Goal: Task Accomplishment & Management: Complete application form

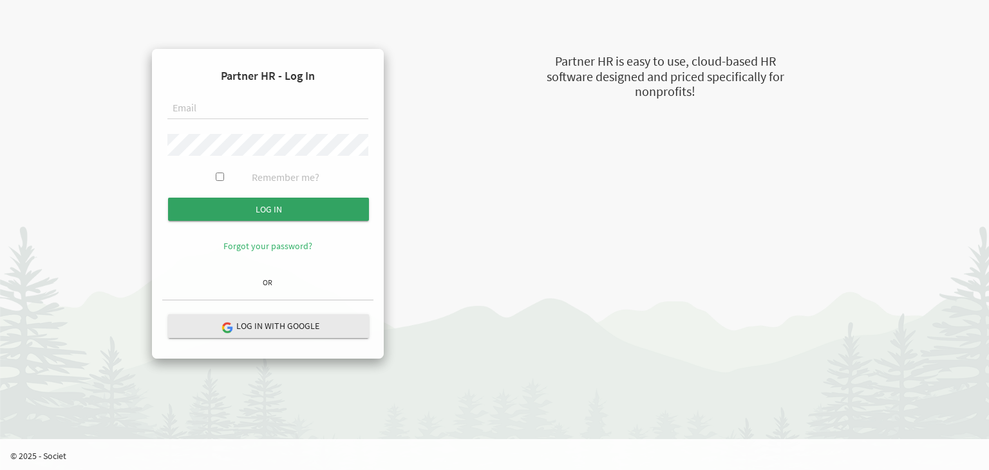
type input "[EMAIL_ADDRESS][DOMAIN_NAME]"
click at [270, 209] on input "submit" at bounding box center [268, 209] width 201 height 23
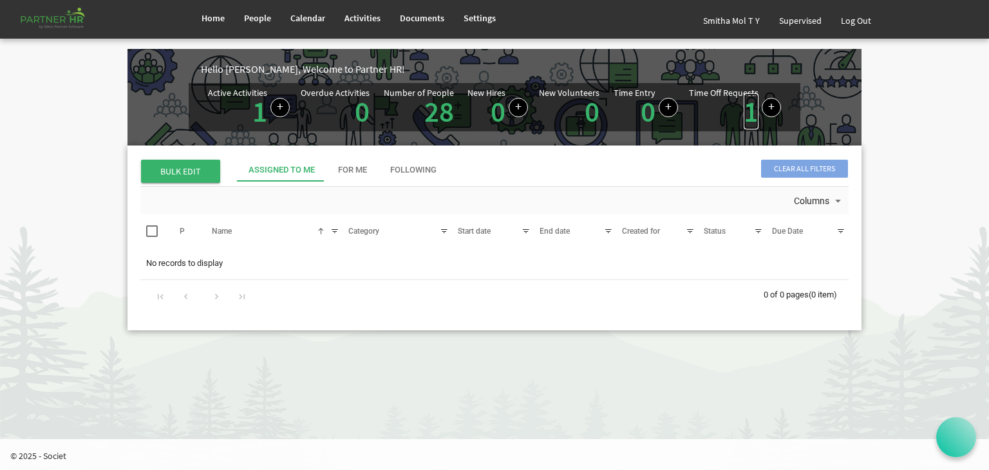
click at [750, 113] on link "1" at bounding box center [751, 111] width 15 height 36
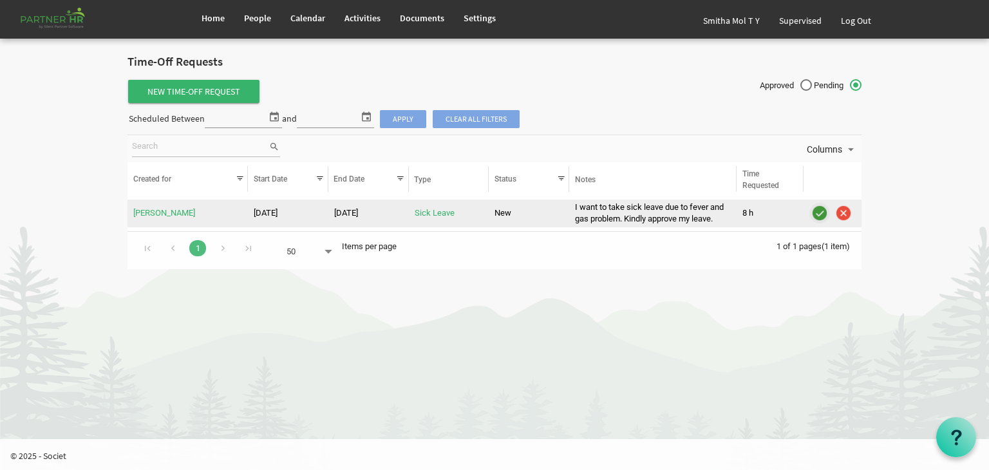
click at [817, 211] on img "is template cell column header" at bounding box center [819, 212] width 19 height 19
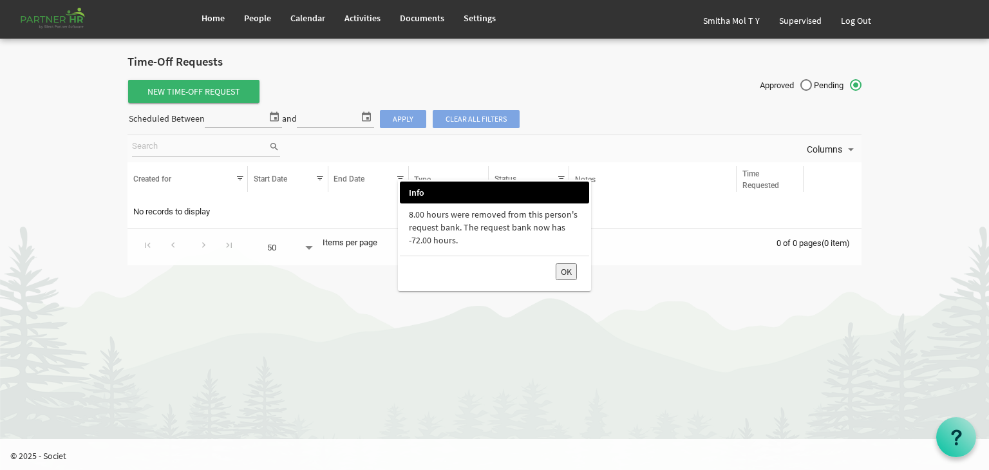
click at [565, 274] on button "OK" at bounding box center [566, 271] width 21 height 17
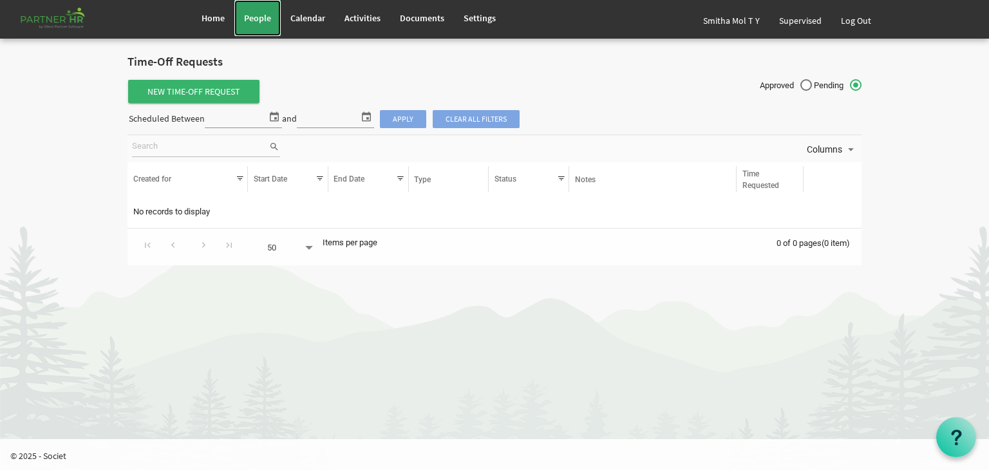
click at [246, 17] on span "People" at bounding box center [257, 18] width 27 height 12
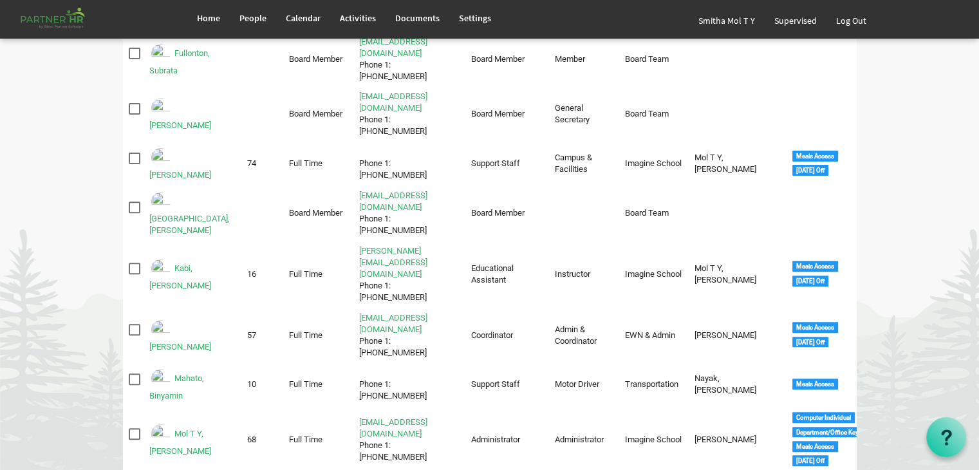
scroll to position [429, 0]
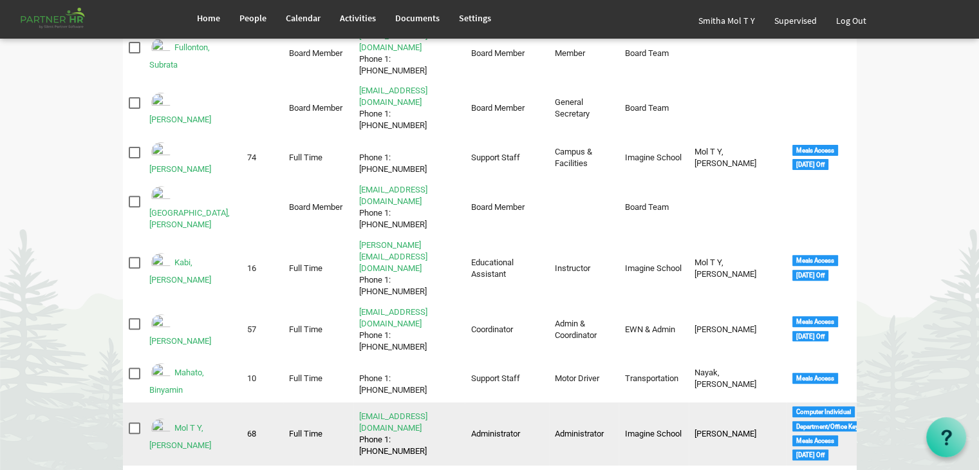
click at [173, 422] on link "Mol T Y, Smitha is template cell column header Full Name" at bounding box center [161, 427] width 25 height 10
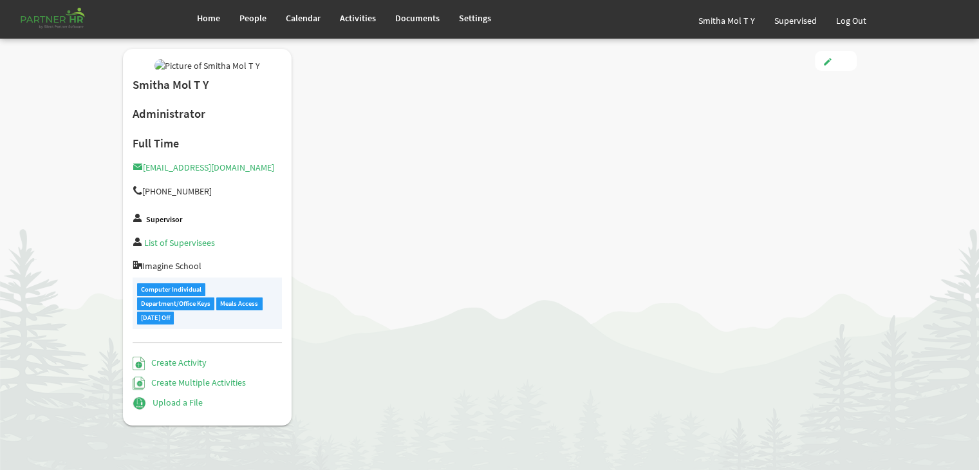
type input "Full Time"
type input "Administrator"
type input "[PERSON_NAME] [PERSON_NAME]"
type input "[DATE]"
type input "[DEMOGRAPHIC_DATA]"
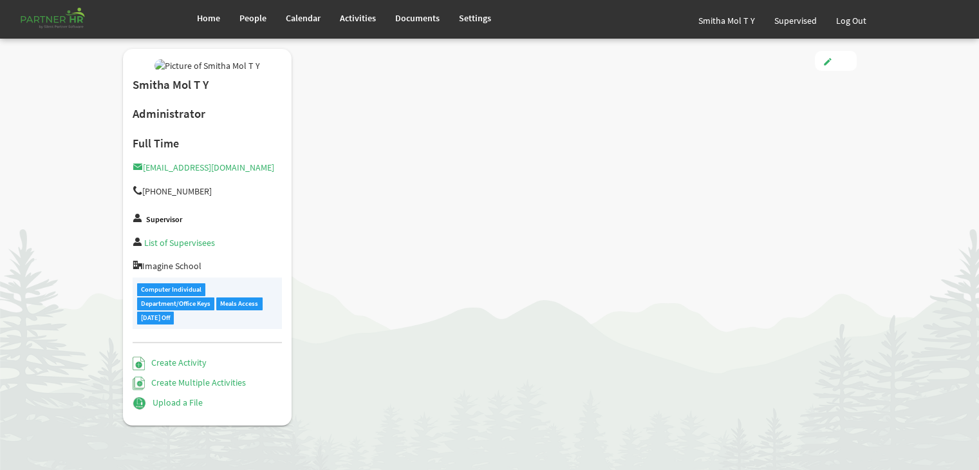
type input "[DATE]"
checkbox input "true"
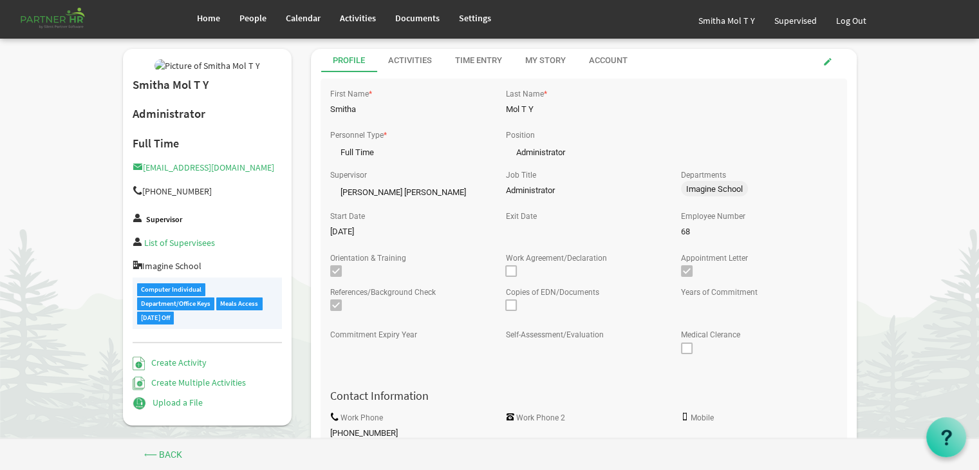
scroll to position [411, 0]
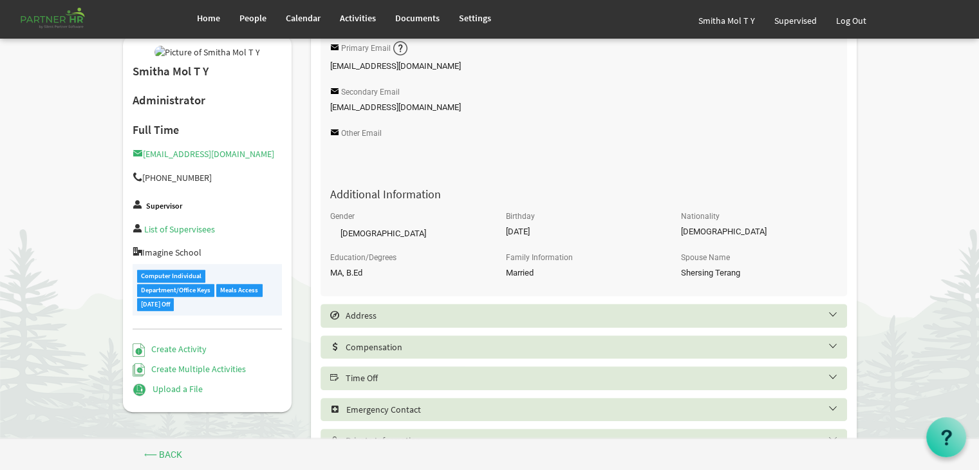
click at [402, 378] on h5 "Time Off" at bounding box center [593, 378] width 527 height 10
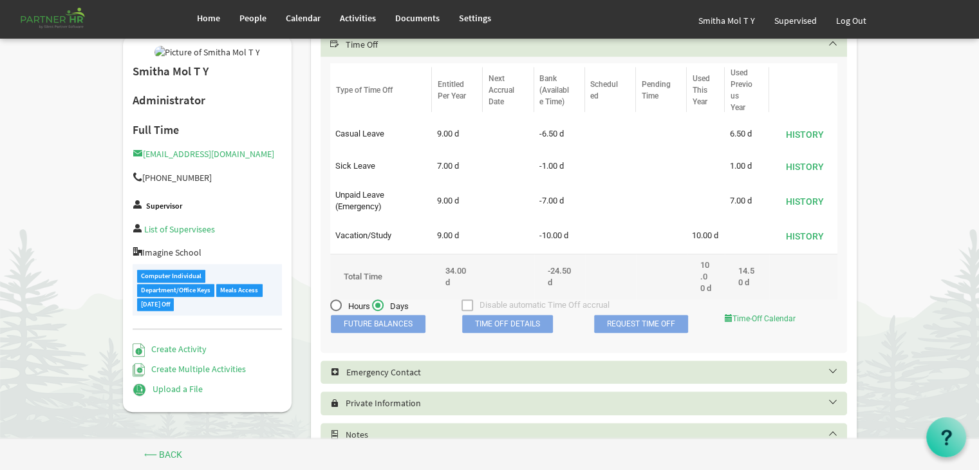
scroll to position [746, 0]
click at [626, 332] on link "Request Time Off" at bounding box center [641, 323] width 94 height 18
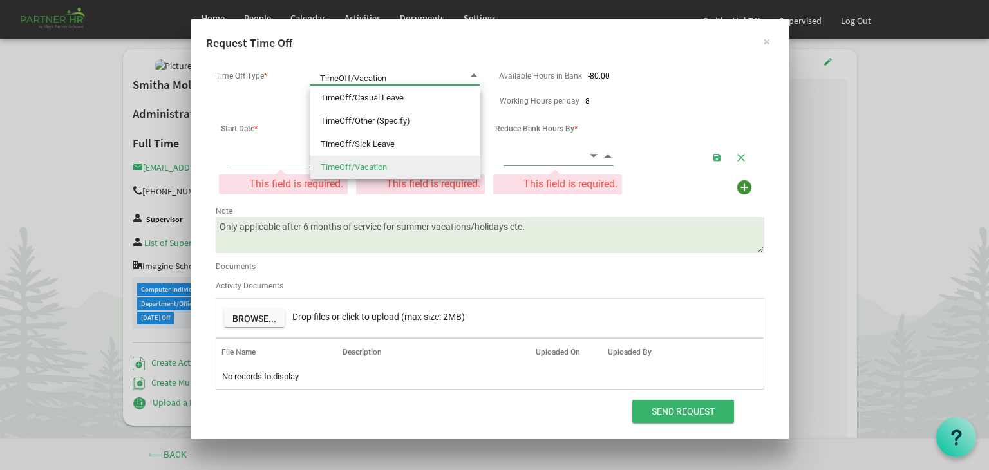
click at [476, 73] on span at bounding box center [474, 76] width 12 height 12
click at [399, 99] on li "TimeOff/Casual Leave" at bounding box center [395, 97] width 170 height 23
type input "TimeOff/Casual Leave"
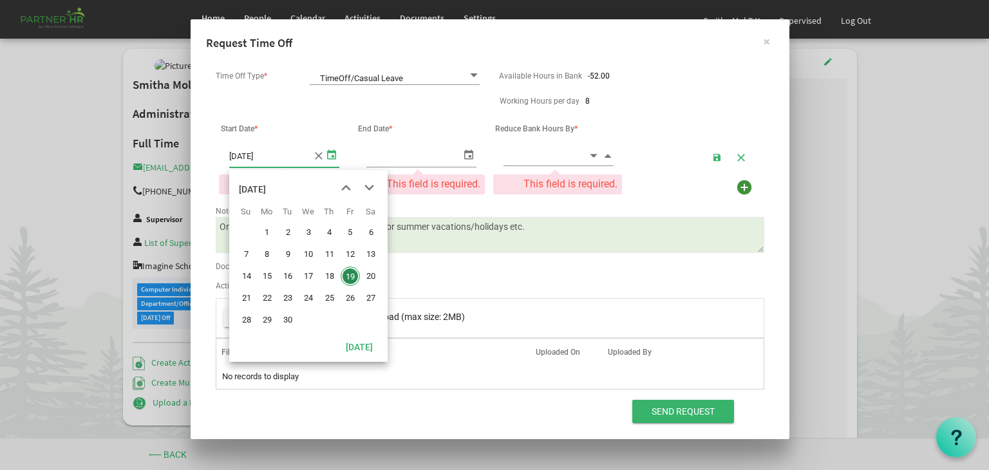
click at [330, 155] on span "select" at bounding box center [331, 154] width 15 height 19
click at [372, 274] on span "20" at bounding box center [370, 276] width 19 height 19
type input "[DATE]"
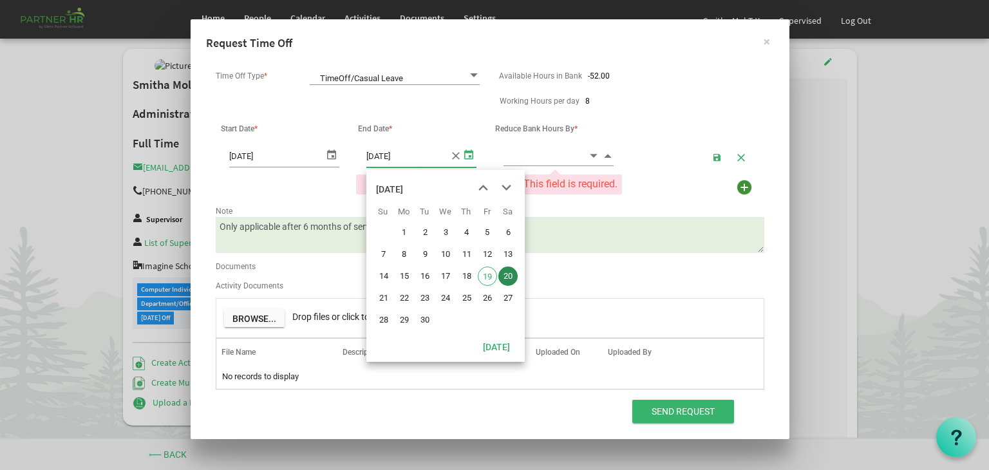
click at [466, 155] on span "select" at bounding box center [468, 154] width 15 height 19
click at [505, 294] on span "27" at bounding box center [507, 297] width 19 height 19
type input "[DATE]"
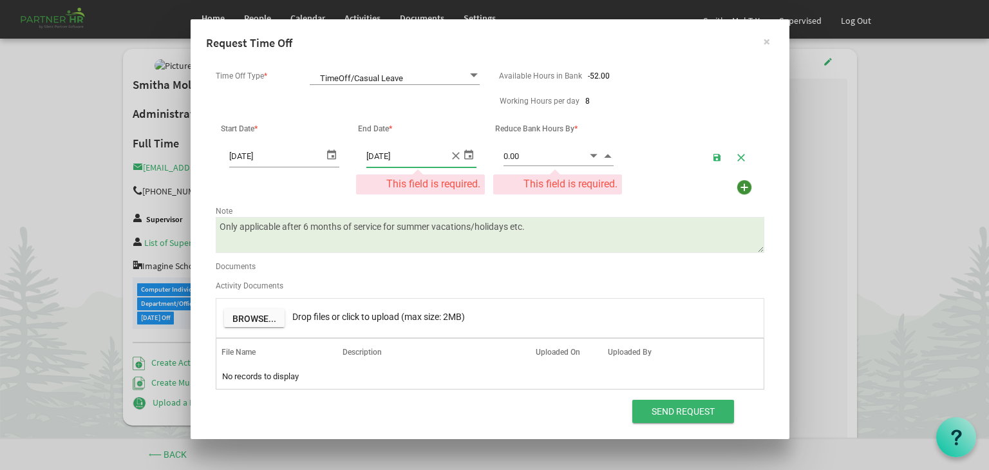
click at [592, 155] on span "Decrement value" at bounding box center [594, 155] width 12 height 15
click at [607, 156] on span "Increment value" at bounding box center [608, 155] width 12 height 15
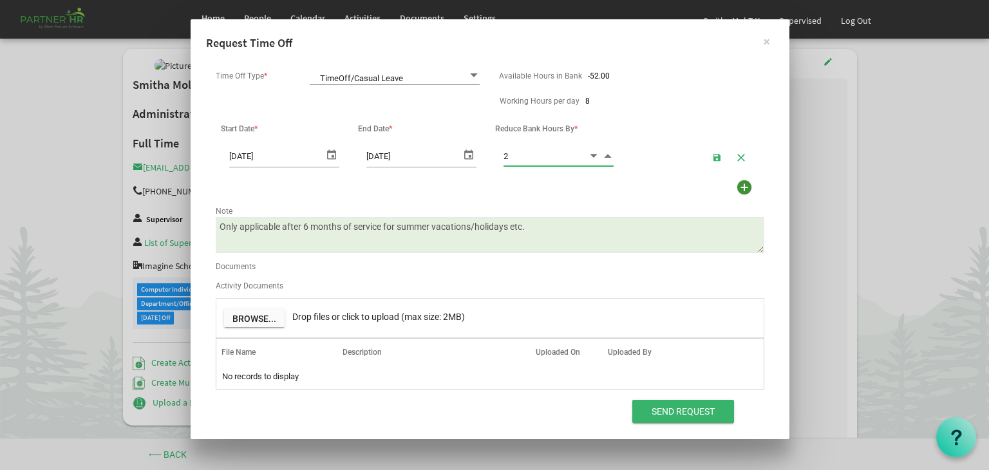
click at [508, 151] on input "2" at bounding box center [546, 156] width 84 height 20
type input "44.00"
click at [525, 181] on div "Use Lieu Time First" at bounding box center [490, 189] width 568 height 25
click at [524, 226] on textarea "Only applicable after 6 months of service for summer vacations/holidays etc." at bounding box center [490, 235] width 549 height 36
click at [531, 228] on textarea "Only applicable after 6 months of service for summer vacations/holidays etc." at bounding box center [490, 235] width 549 height 36
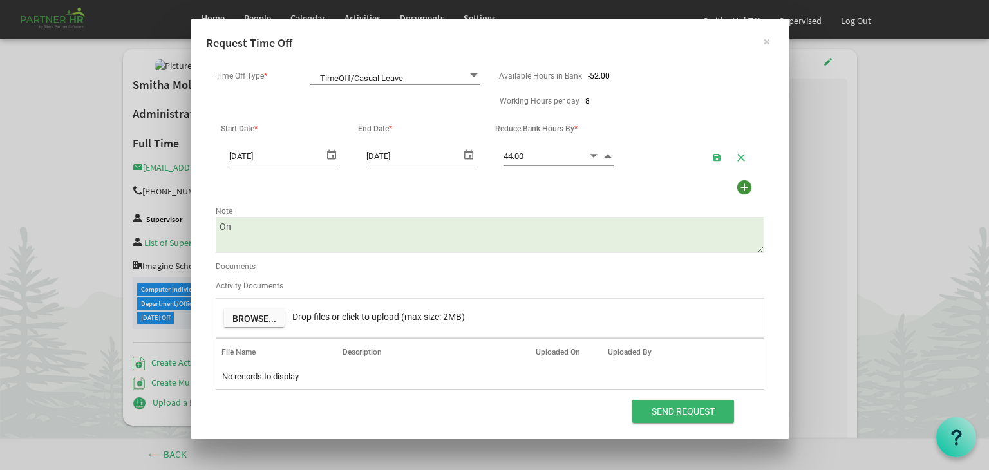
type textarea "O"
click at [488, 224] on textarea "Only applicable after 6 months of service for summer vacations/holidays etc." at bounding box center [490, 235] width 549 height 36
click at [533, 226] on textarea "Only applicable after 6 months of service for summer vacations/holidays etc." at bounding box center [490, 235] width 549 height 36
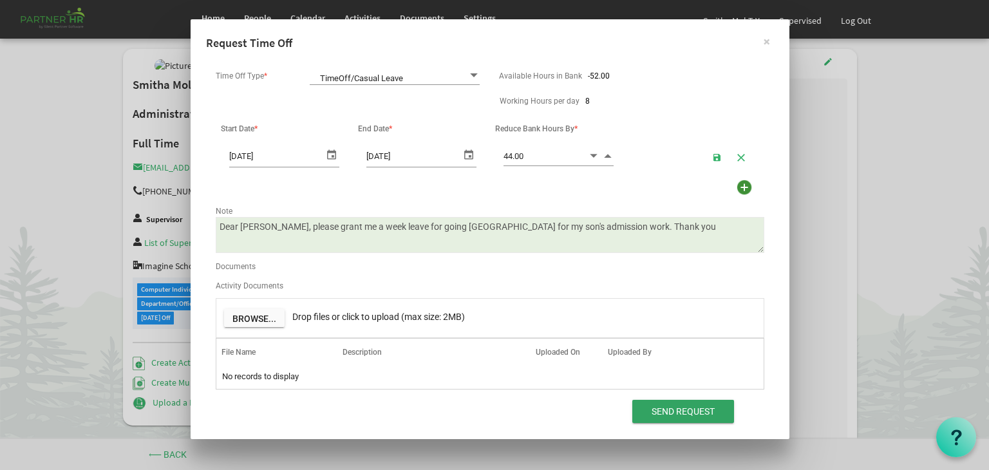
type textarea "Dear sir, please grant me a week leave for going Kerala for my son's admission …"
click at [672, 408] on input "Send Request" at bounding box center [683, 411] width 102 height 23
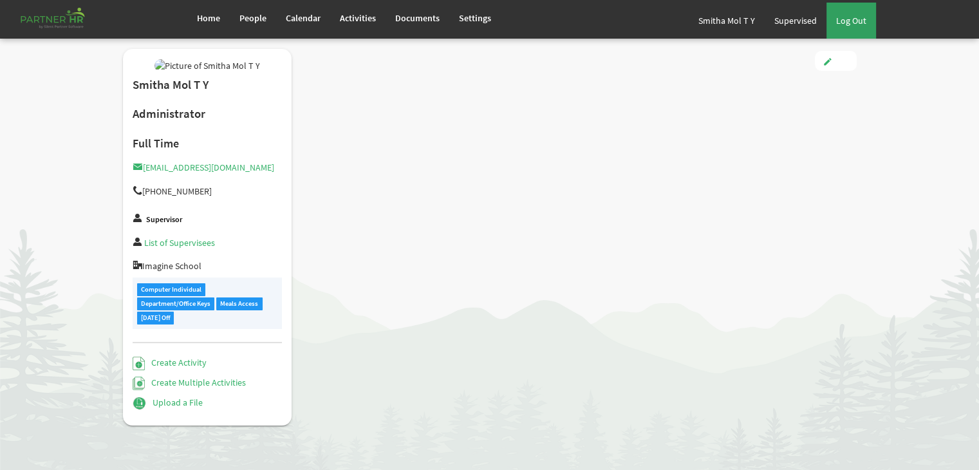
type input "Full Time"
type input "Administrator"
type input "[PERSON_NAME] [PERSON_NAME]"
type input "[DATE]"
type input "[DEMOGRAPHIC_DATA]"
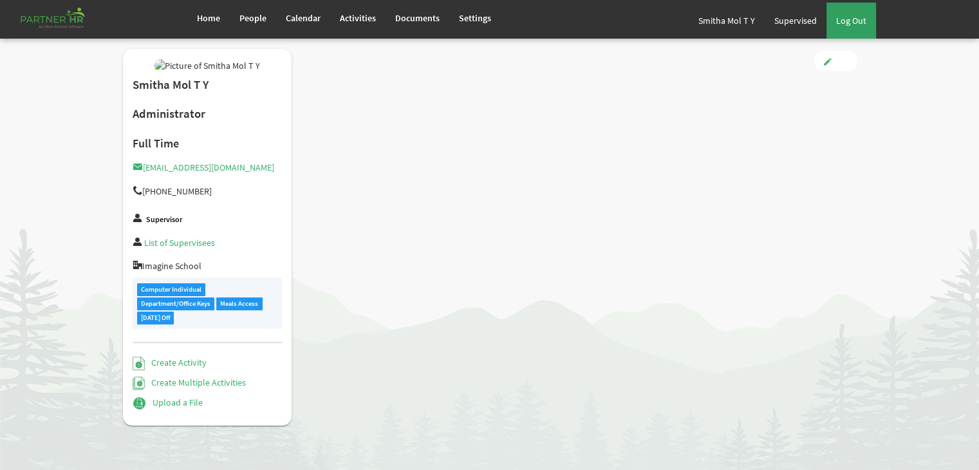
type input "[DATE]"
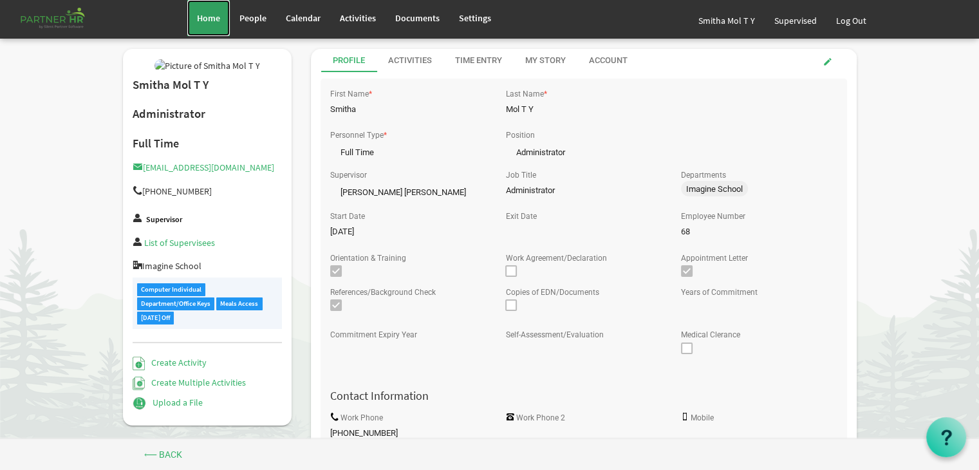
click at [209, 18] on span "Home" at bounding box center [208, 18] width 23 height 12
